Goal: Task Accomplishment & Management: Use online tool/utility

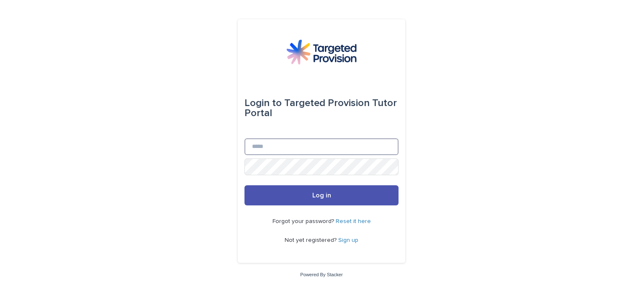
click at [301, 150] on input "Email" at bounding box center [321, 146] width 154 height 17
type input "**********"
click at [244, 185] on button "Log in" at bounding box center [321, 195] width 154 height 20
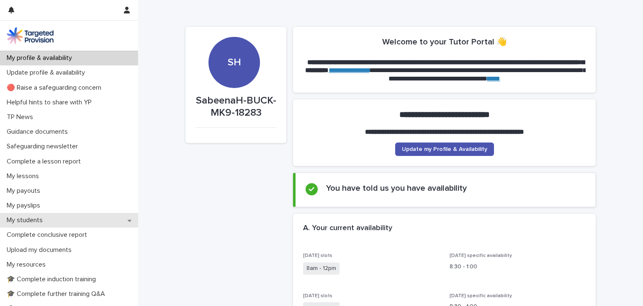
click at [44, 216] on p "My students" at bounding box center [26, 220] width 46 height 8
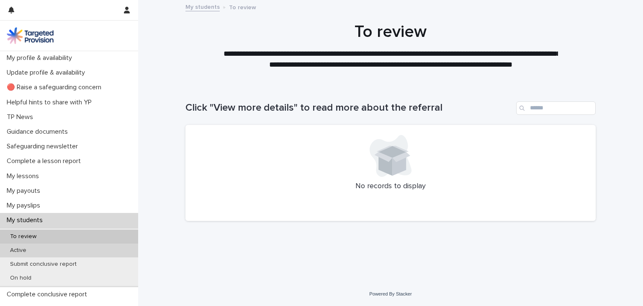
click at [86, 247] on div "Active" at bounding box center [69, 250] width 138 height 14
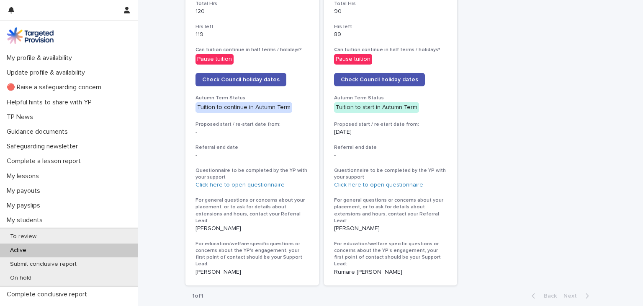
scroll to position [445, 0]
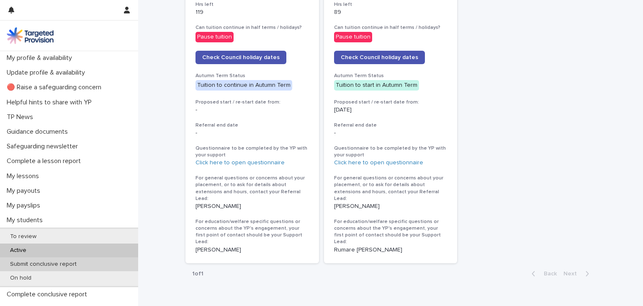
click at [64, 266] on p "Submit conclusive report" at bounding box center [43, 263] width 80 height 7
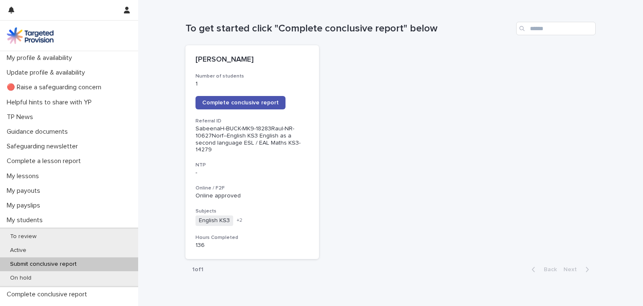
scroll to position [105, 0]
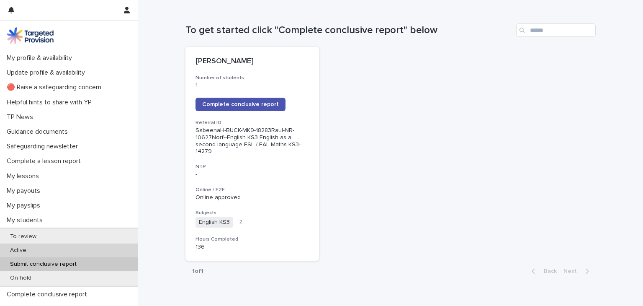
click at [70, 252] on div "Active" at bounding box center [69, 250] width 138 height 14
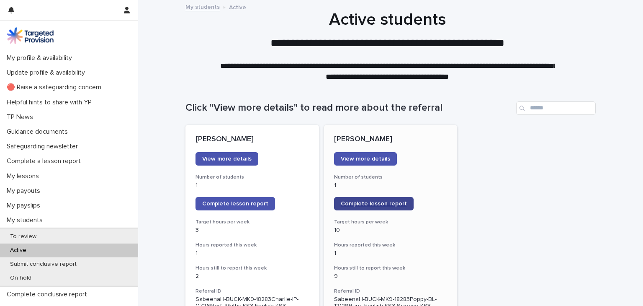
click at [366, 204] on span "Complete lesson report" at bounding box center [374, 204] width 66 height 6
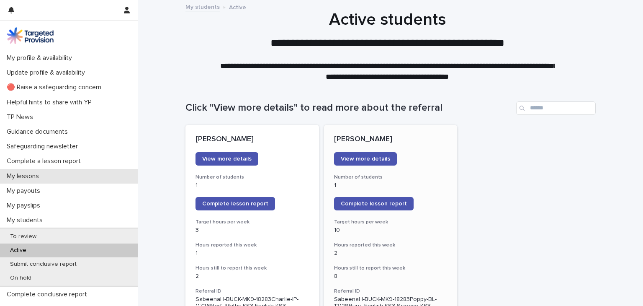
click at [100, 172] on div "My lessons" at bounding box center [69, 176] width 138 height 15
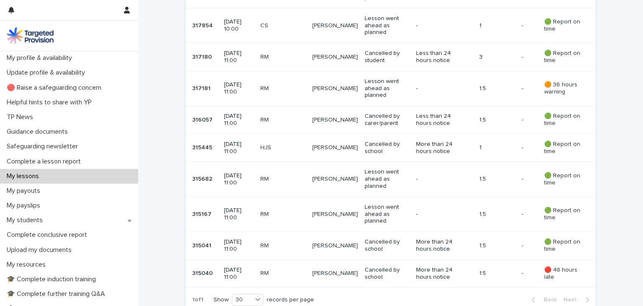
scroll to position [2, 0]
